Goal: Register for event/course

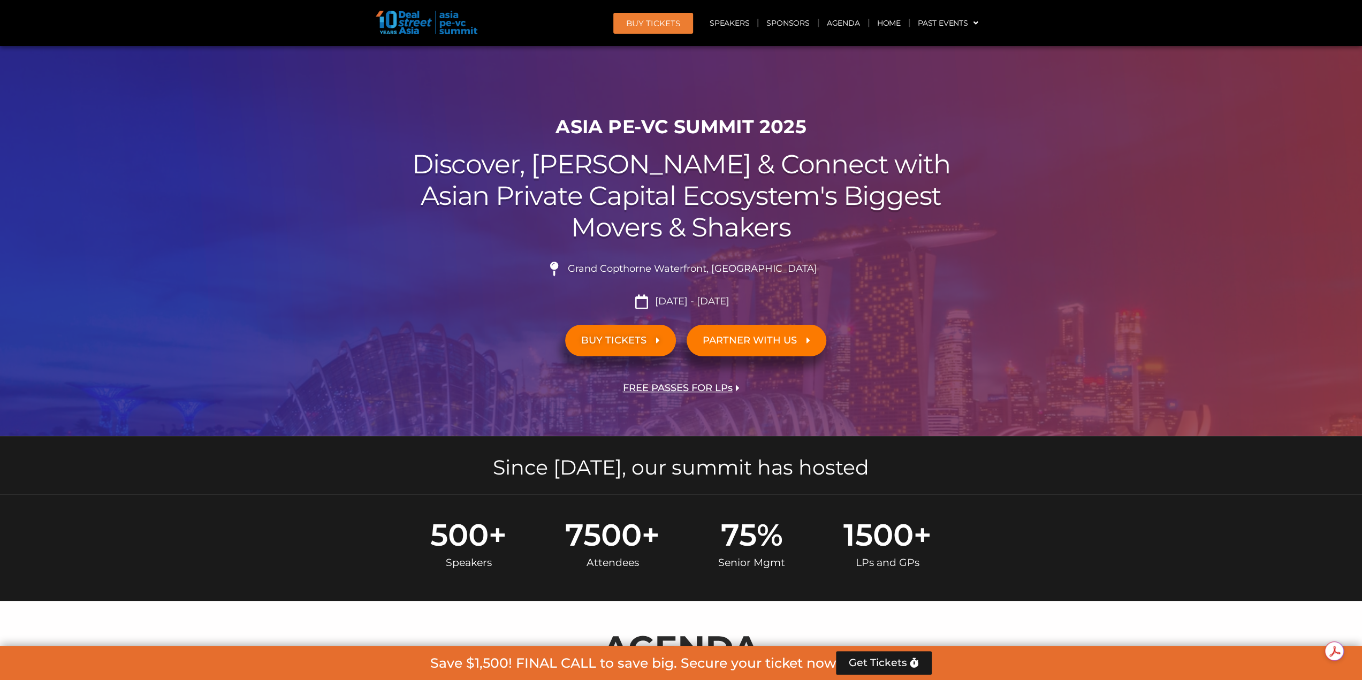
click at [638, 351] on link "BUY TICKETS" at bounding box center [620, 341] width 111 height 32
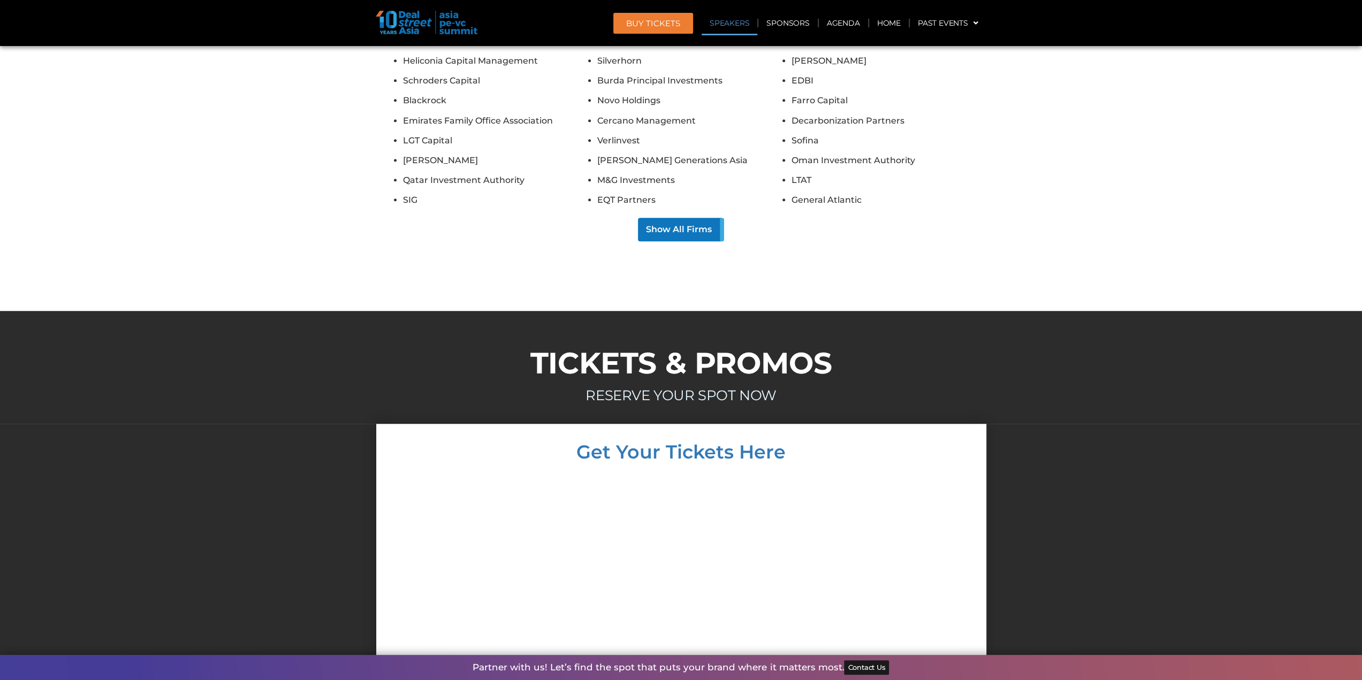
scroll to position [9274, 0]
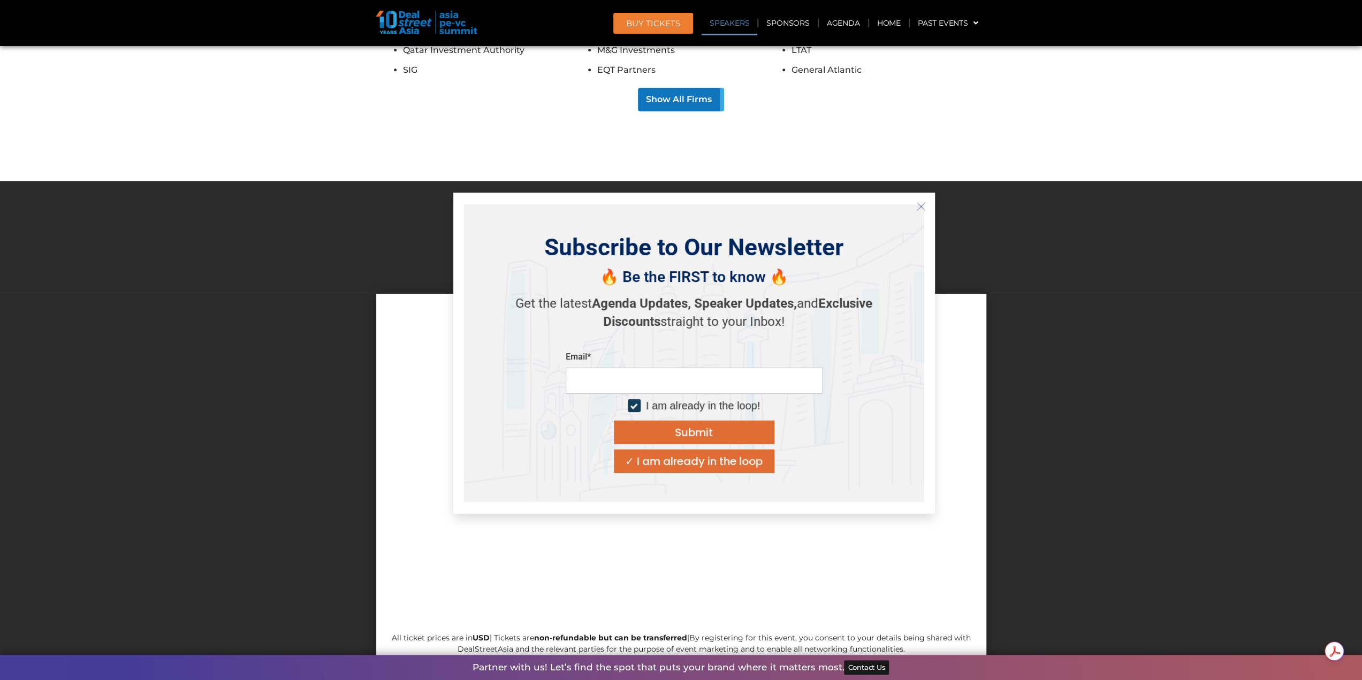
click at [379, 425] on div "Get Your Tickets Here All ticket prices are in USD | Tickets are non-refundable…" at bounding box center [681, 484] width 610 height 381
click at [921, 206] on icon "Close" at bounding box center [921, 207] width 10 height 10
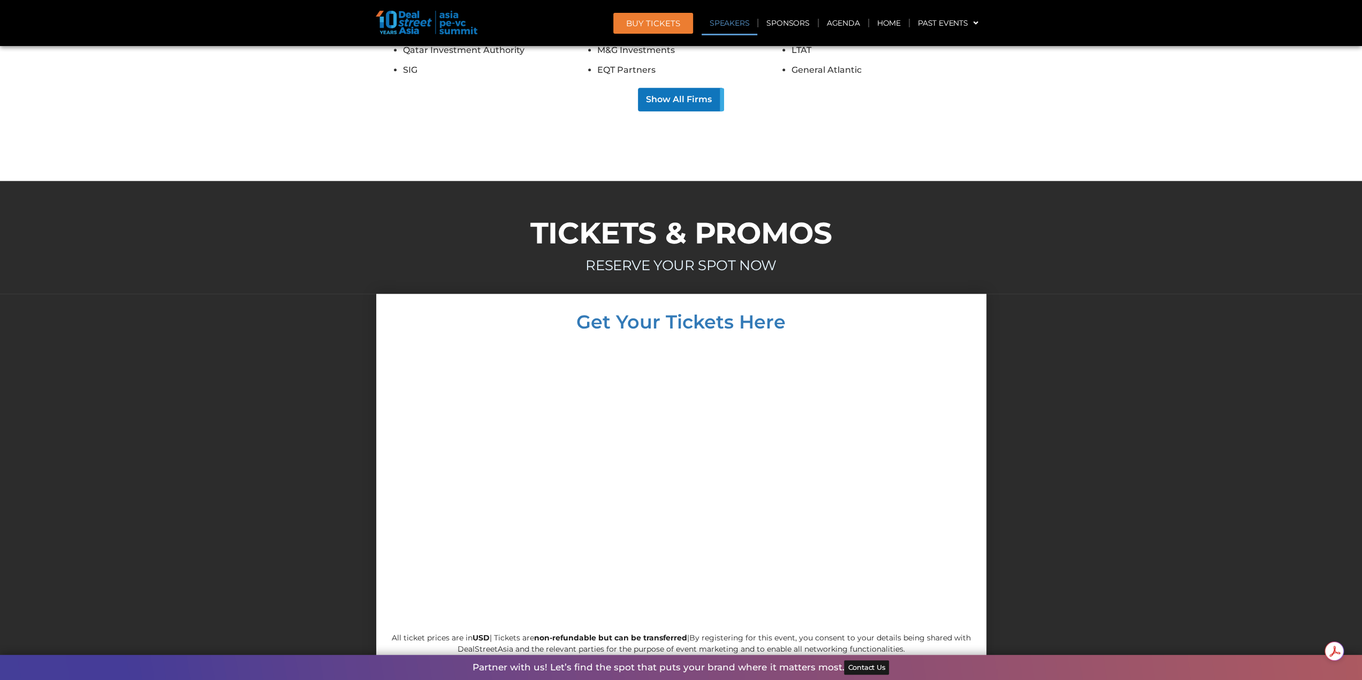
click at [1033, 181] on div at bounding box center [681, 237] width 1362 height 113
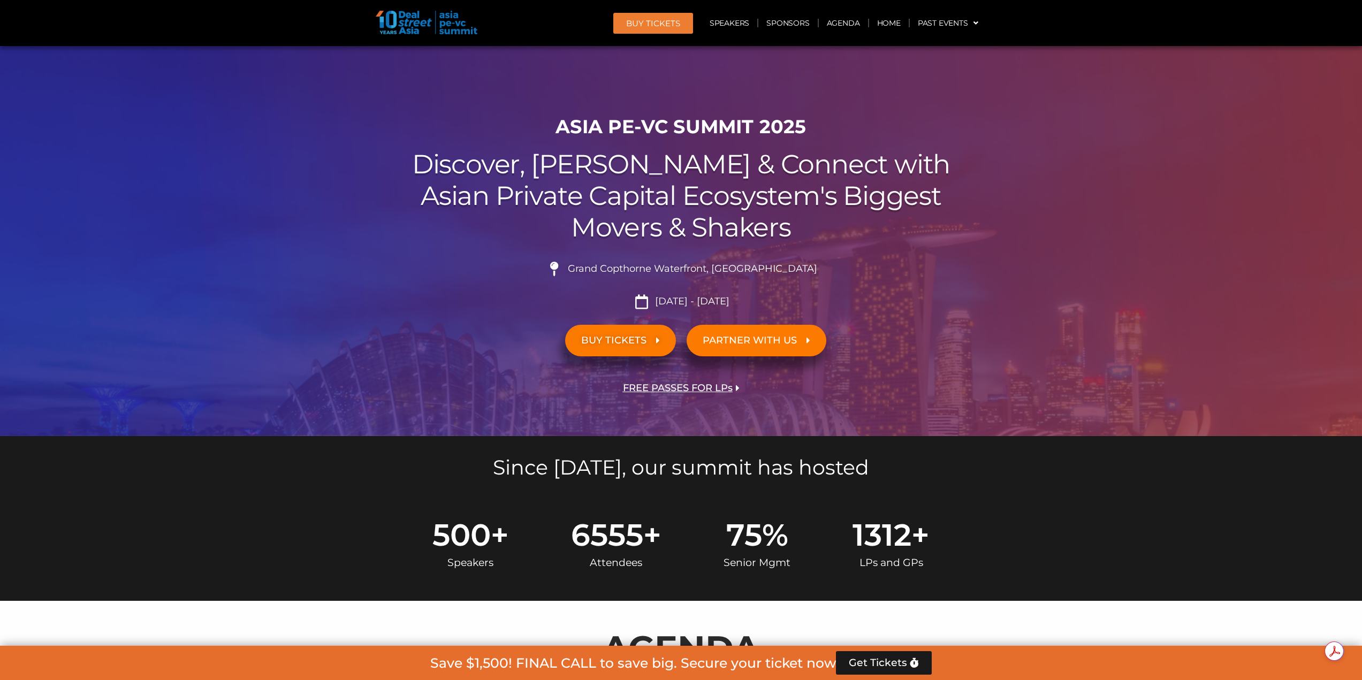
click at [709, 391] on span "FREE PASSES FOR LPs" at bounding box center [678, 388] width 110 height 10
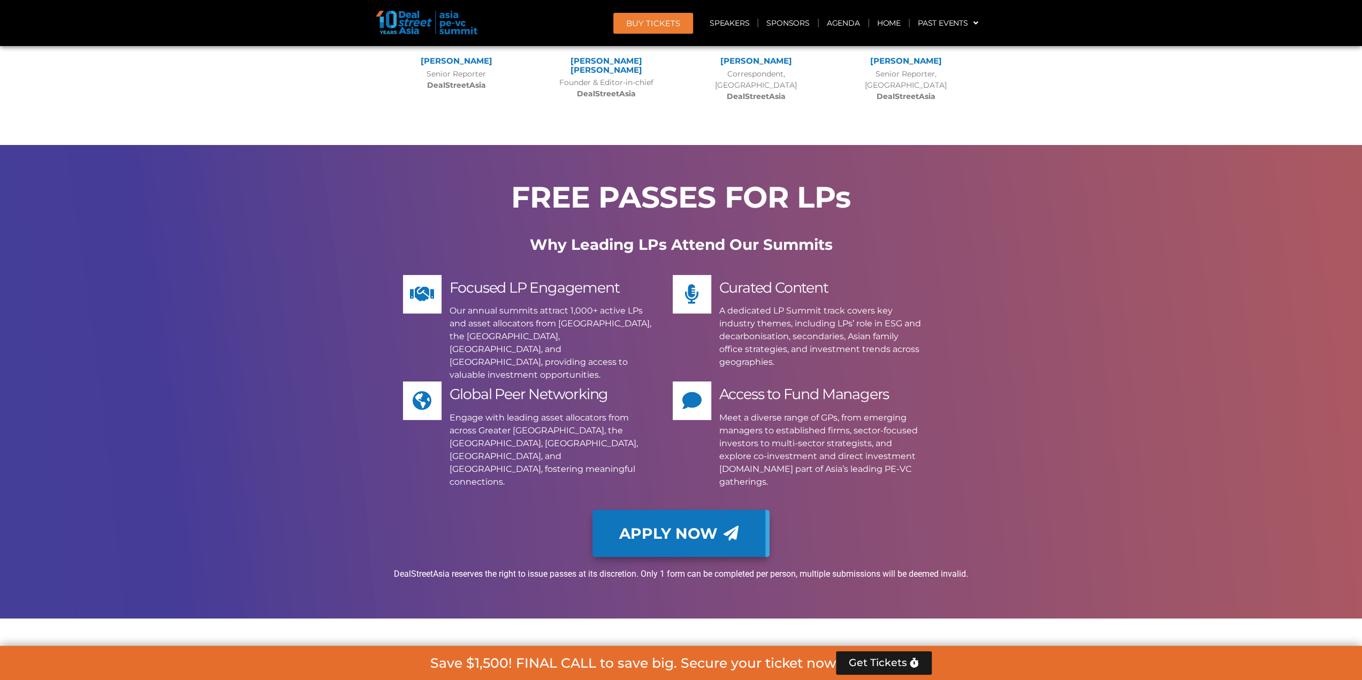
click at [704, 526] on span "Apply Now" at bounding box center [668, 533] width 98 height 15
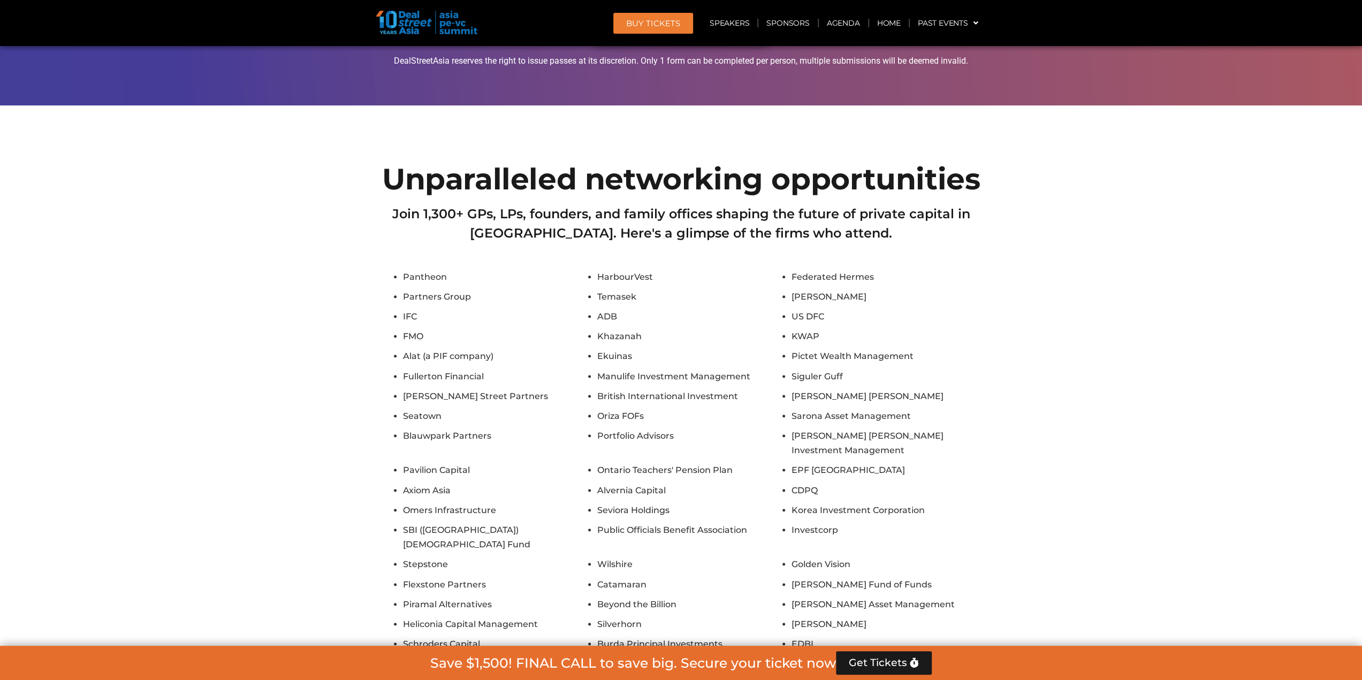
scroll to position [8584, 0]
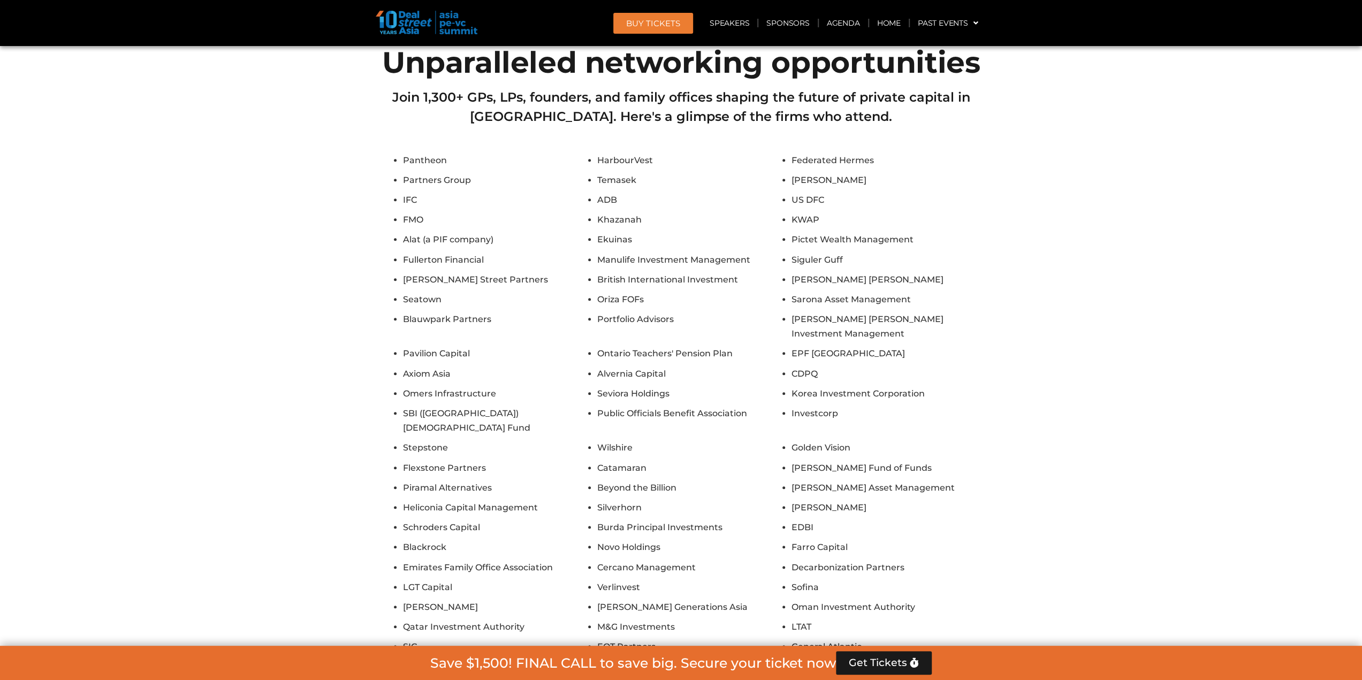
scroll to position [8674, 0]
